Goal: Find contact information: Find contact information

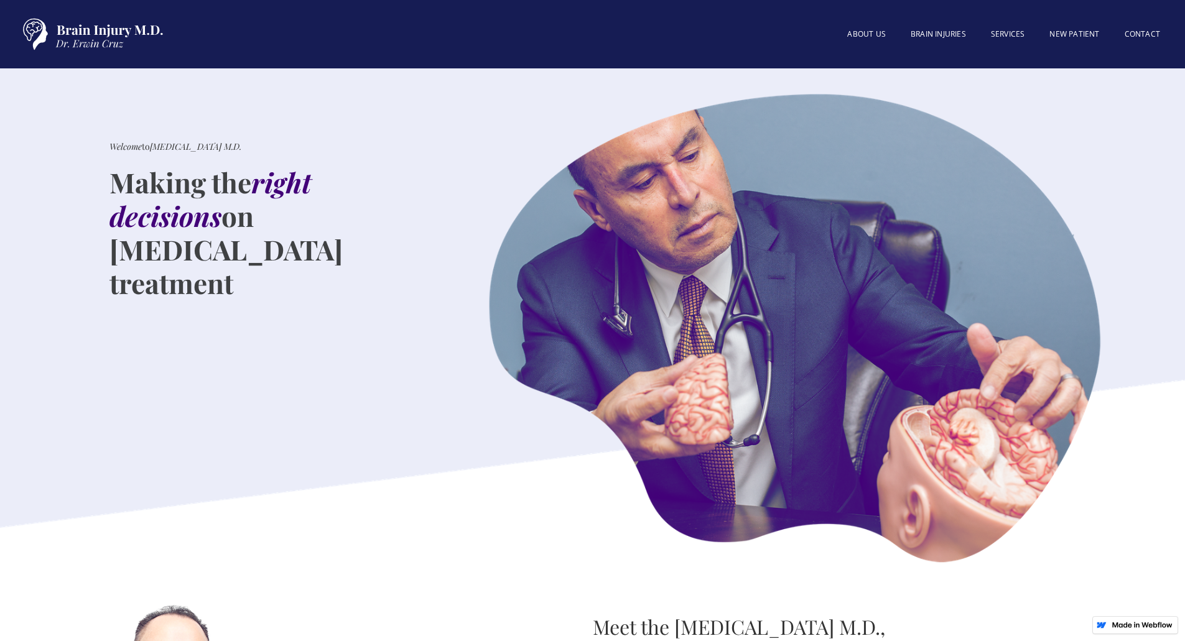
click at [567, 167] on img at bounding box center [794, 328] width 616 height 471
drag, startPoint x: 337, startPoint y: 3457, endPoint x: 359, endPoint y: 3479, distance: 31.2
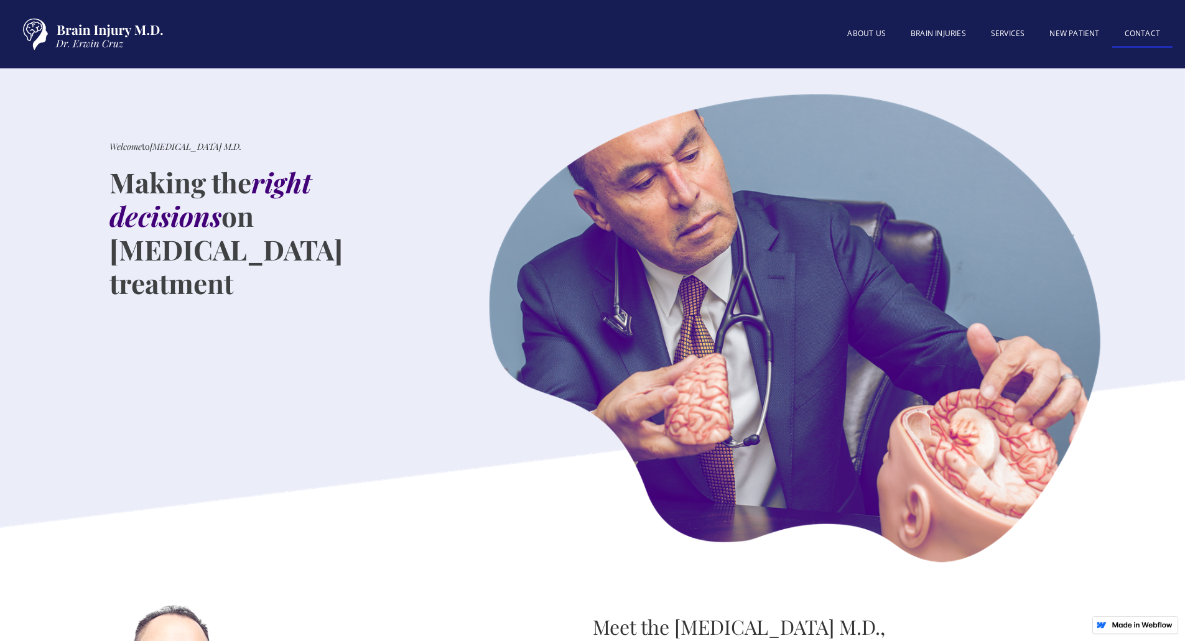
click at [1146, 32] on link "Contact" at bounding box center [1142, 34] width 60 height 27
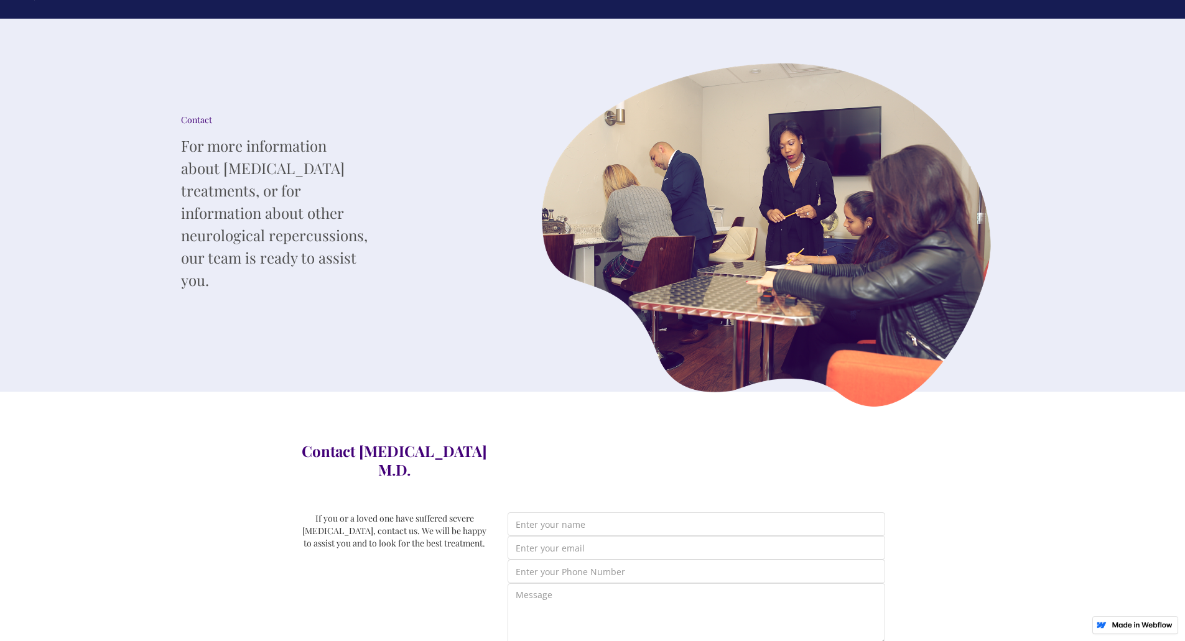
scroll to position [44, 0]
